Goal: Task Accomplishment & Management: Manage account settings

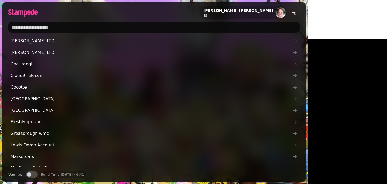
click at [102, 26] on input "text" at bounding box center [153, 27] width 291 height 11
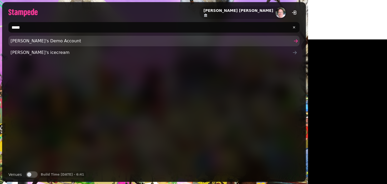
type input "*****"
click at [26, 42] on span "[PERSON_NAME]'s Demo Account" at bounding box center [151, 41] width 281 height 6
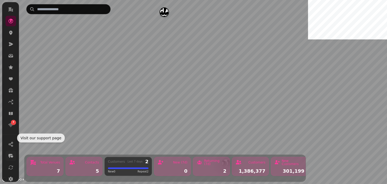
scroll to position [68, 0]
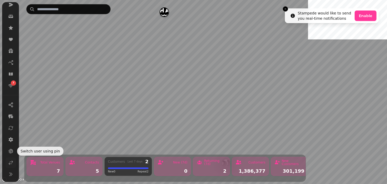
click at [8, 164] on icon at bounding box center [10, 162] width 5 height 5
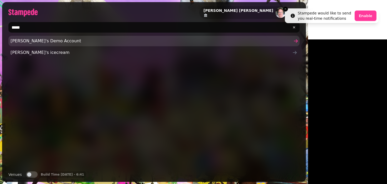
click at [28, 39] on span "[PERSON_NAME]'s Demo Account" at bounding box center [151, 41] width 281 height 6
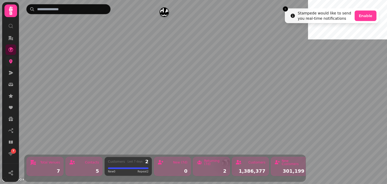
click at [7, 63] on link at bounding box center [11, 61] width 11 height 11
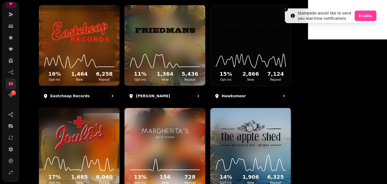
scroll to position [68, 0]
click at [11, 167] on link at bounding box center [11, 163] width 11 height 11
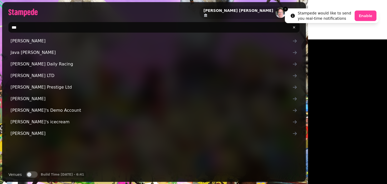
click at [285, 12] on li "Stampede would like to send you real-time notifications Enable" at bounding box center [332, 15] width 94 height 15
click at [284, 10] on icon "Close toast" at bounding box center [285, 8] width 3 height 3
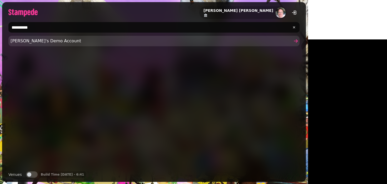
type input "**********"
click at [24, 43] on span "[PERSON_NAME]'s Demo Account" at bounding box center [151, 41] width 281 height 6
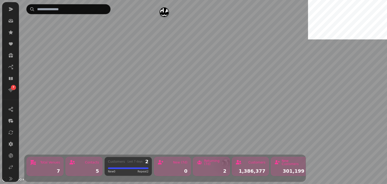
scroll to position [68, 0]
click at [11, 139] on icon at bounding box center [11, 139] width 4 height 5
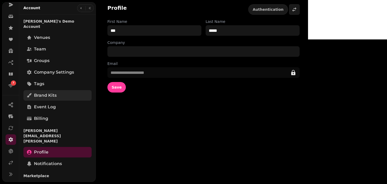
click at [45, 90] on link "Brand Kits" at bounding box center [57, 95] width 68 height 11
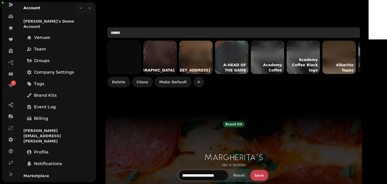
click at [143, 33] on input "text" at bounding box center [233, 32] width 253 height 11
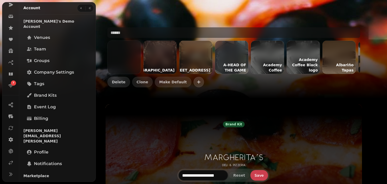
click at [201, 82] on icon "button" at bounding box center [198, 81] width 5 height 5
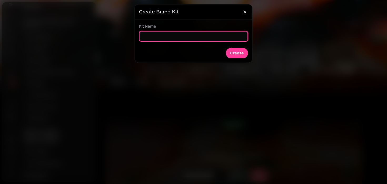
click at [154, 36] on input "text" at bounding box center [193, 36] width 109 height 11
type input "**********"
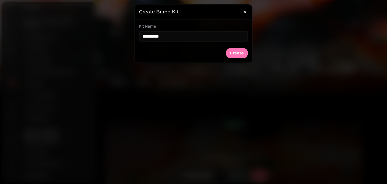
click at [233, 51] on span "Create" at bounding box center [237, 53] width 14 height 4
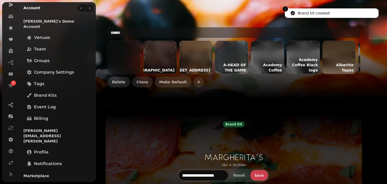
type input "**********"
type input "*******"
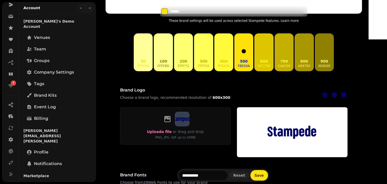
scroll to position [195, 0]
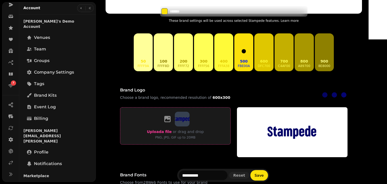
click at [167, 133] on span "Upload a file" at bounding box center [159, 132] width 25 height 4
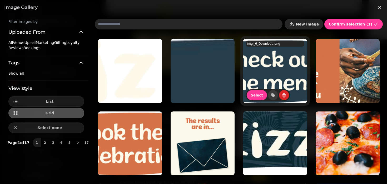
click at [315, 24] on span "New image" at bounding box center [307, 24] width 23 height 4
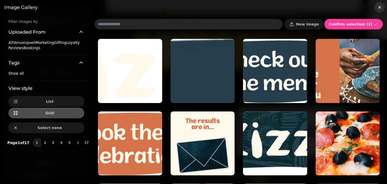
click at [380, 9] on icon "button" at bounding box center [379, 7] width 5 height 5
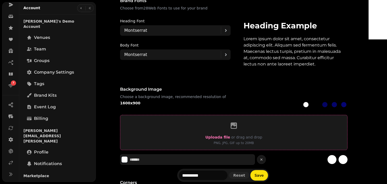
scroll to position [371, 0]
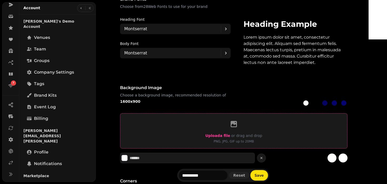
click at [229, 135] on span "Upload a file" at bounding box center [217, 136] width 25 height 4
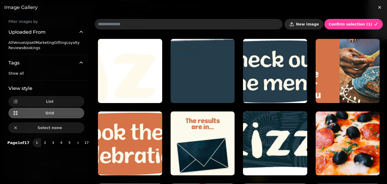
click at [306, 22] on span "New image" at bounding box center [307, 24] width 23 height 4
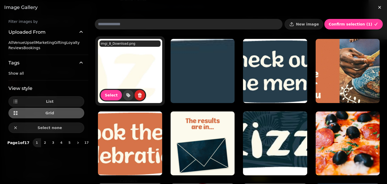
click at [113, 59] on img at bounding box center [130, 71] width 64 height 64
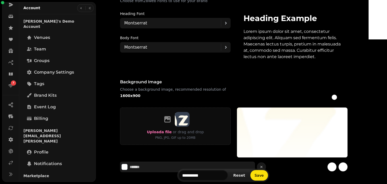
scroll to position [378, 0]
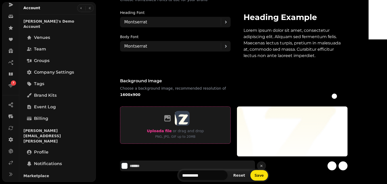
click at [167, 131] on span "Upload a file" at bounding box center [159, 131] width 25 height 4
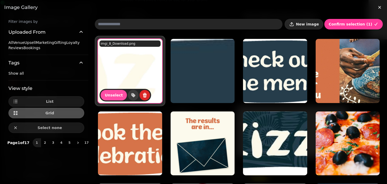
click at [308, 26] on button "New image" at bounding box center [303, 24] width 39 height 11
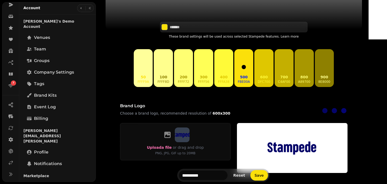
scroll to position [179, 0]
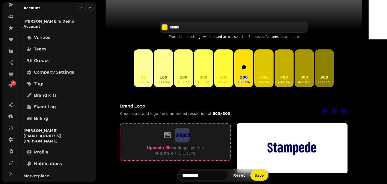
click at [169, 146] on span "Upload a file" at bounding box center [159, 148] width 25 height 4
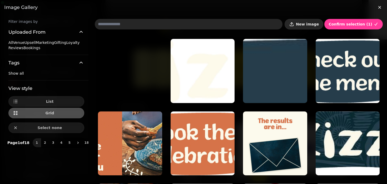
click at [307, 24] on span "New image" at bounding box center [307, 24] width 23 height 4
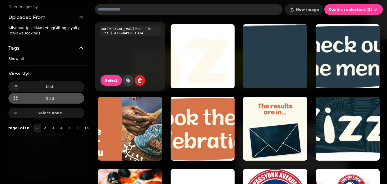
scroll to position [12, 0]
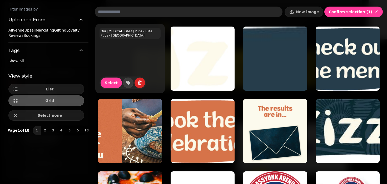
click at [137, 57] on video at bounding box center [130, 59] width 64 height 64
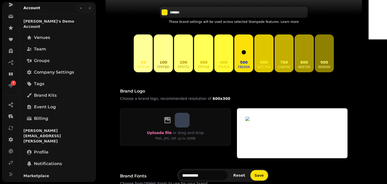
scroll to position [207, 0]
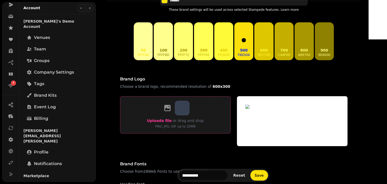
click at [169, 122] on span "Upload a file" at bounding box center [159, 121] width 25 height 4
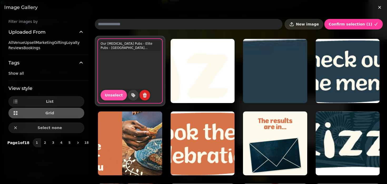
click at [310, 26] on span "New image" at bounding box center [307, 24] width 23 height 4
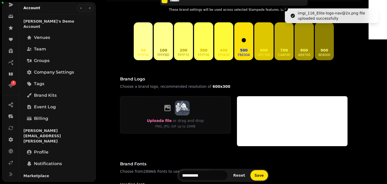
click at [264, 104] on img at bounding box center [292, 121] width 110 height 50
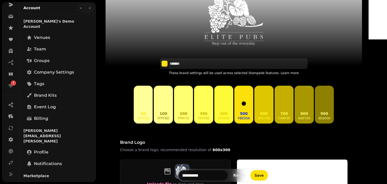
scroll to position [147, 0]
